Goal: Navigation & Orientation: Go to known website

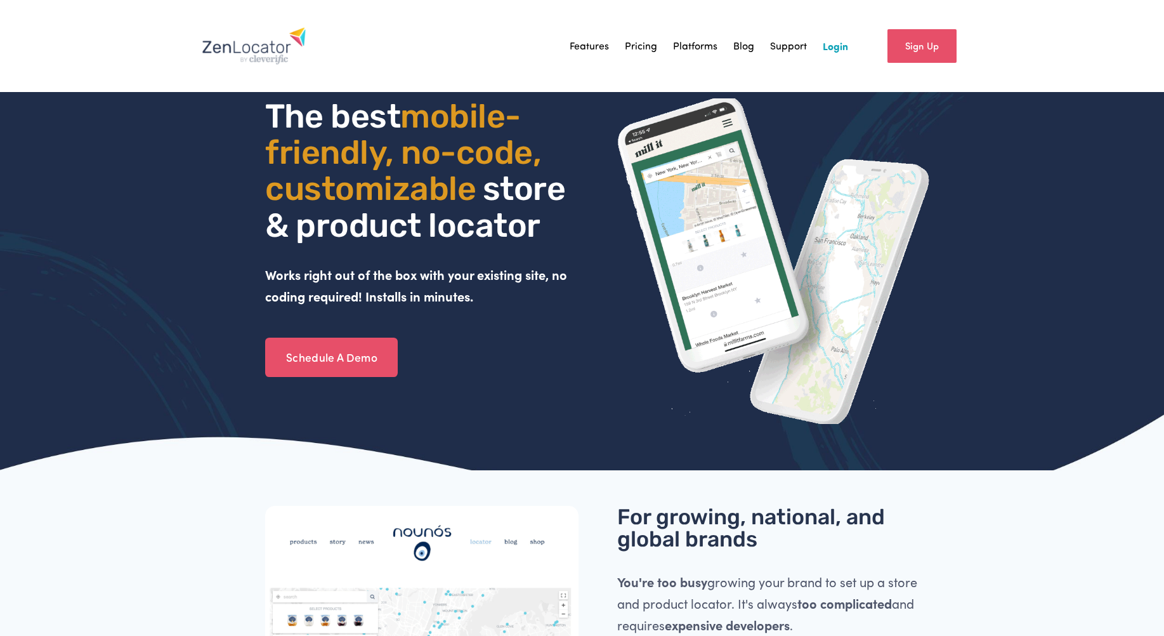
click at [825, 48] on link "Login" at bounding box center [835, 45] width 25 height 19
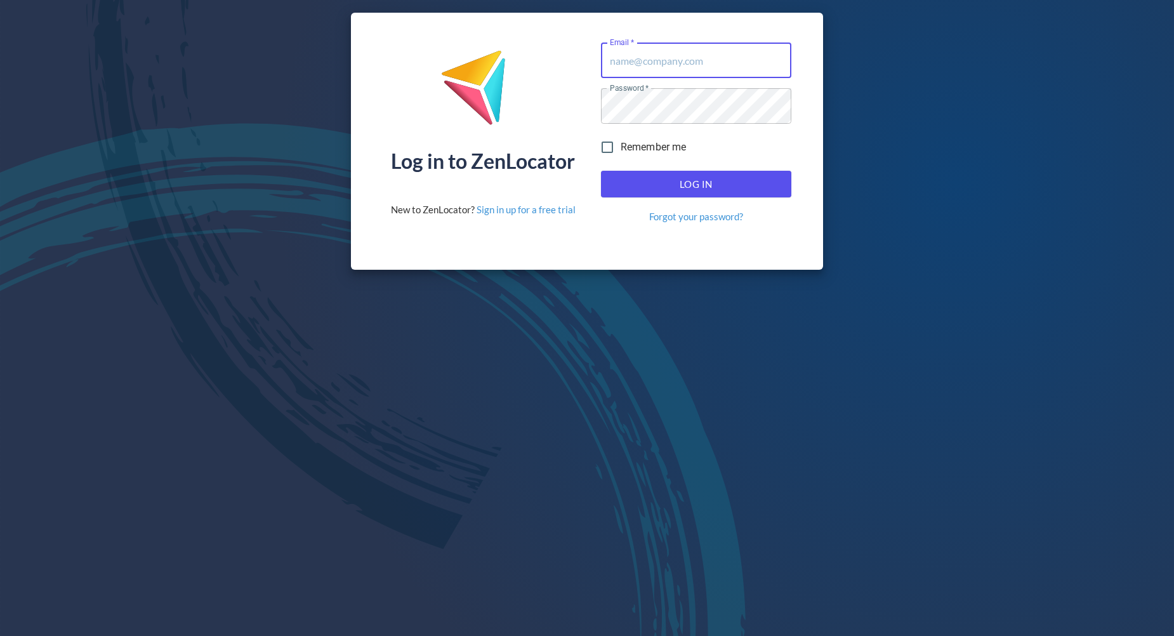
type input "Service@pinnaclesalesgroup.com"
click at [659, 200] on div "Log In Forgot your password?" at bounding box center [696, 197] width 200 height 63
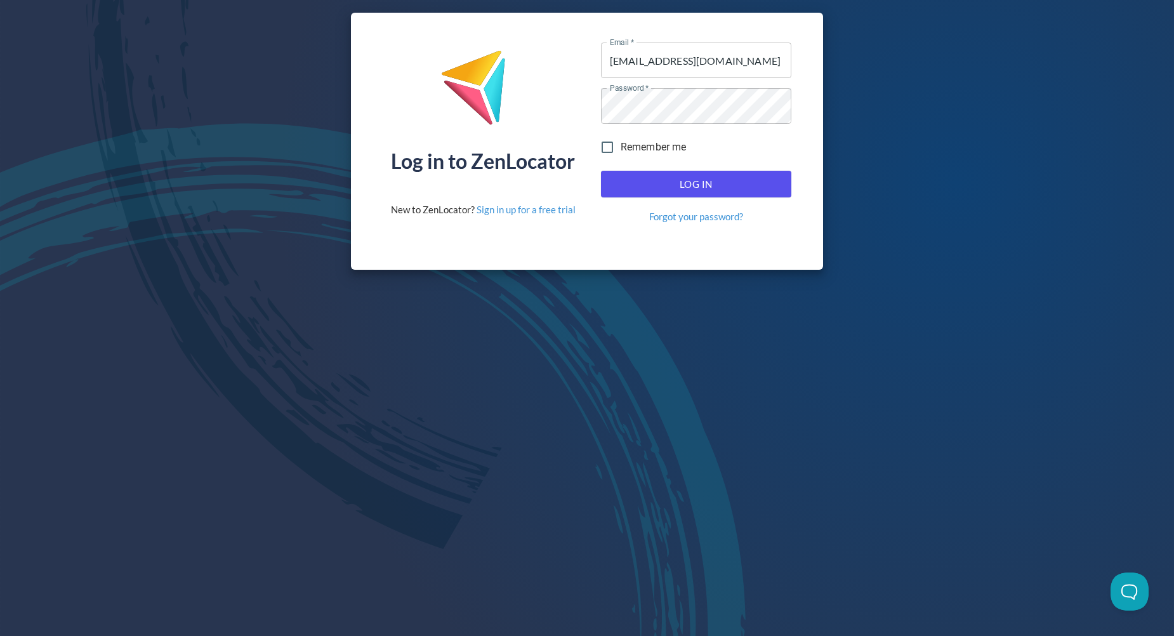
click at [654, 188] on span "Log In" at bounding box center [696, 184] width 162 height 16
